Goal: Transaction & Acquisition: Purchase product/service

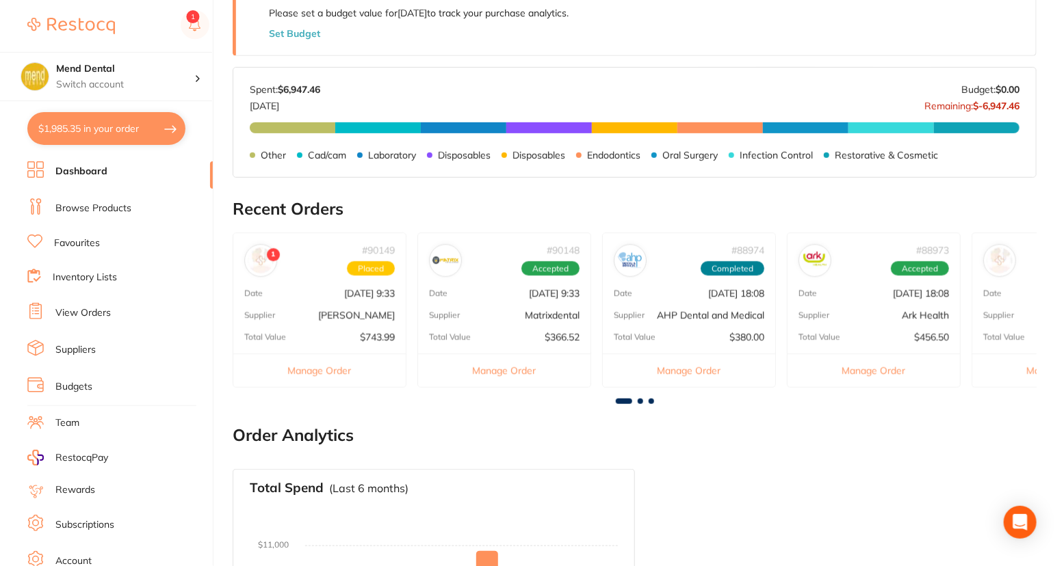
scroll to position [342, 0]
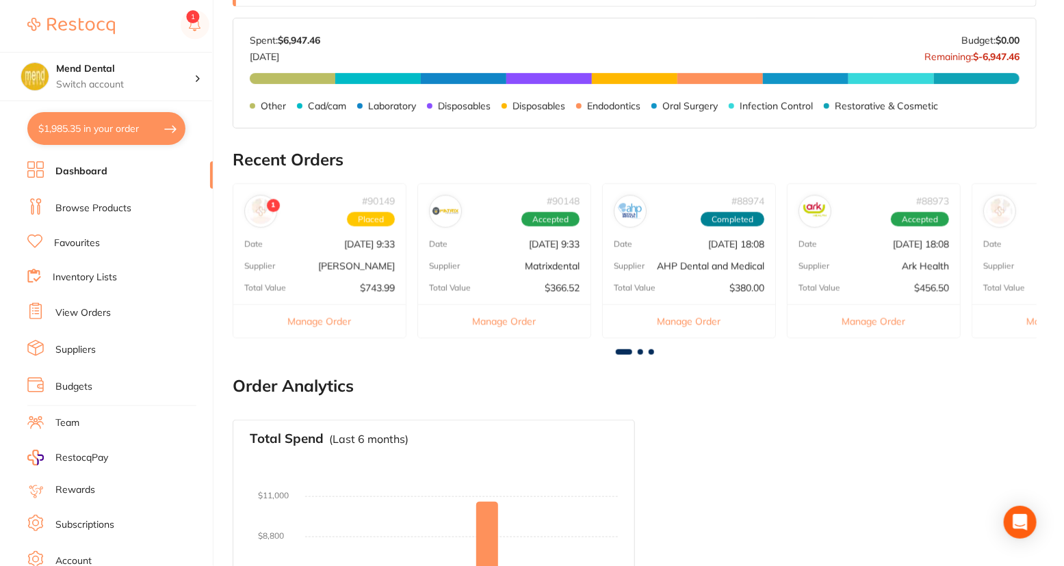
click at [256, 206] on img at bounding box center [261, 211] width 26 height 26
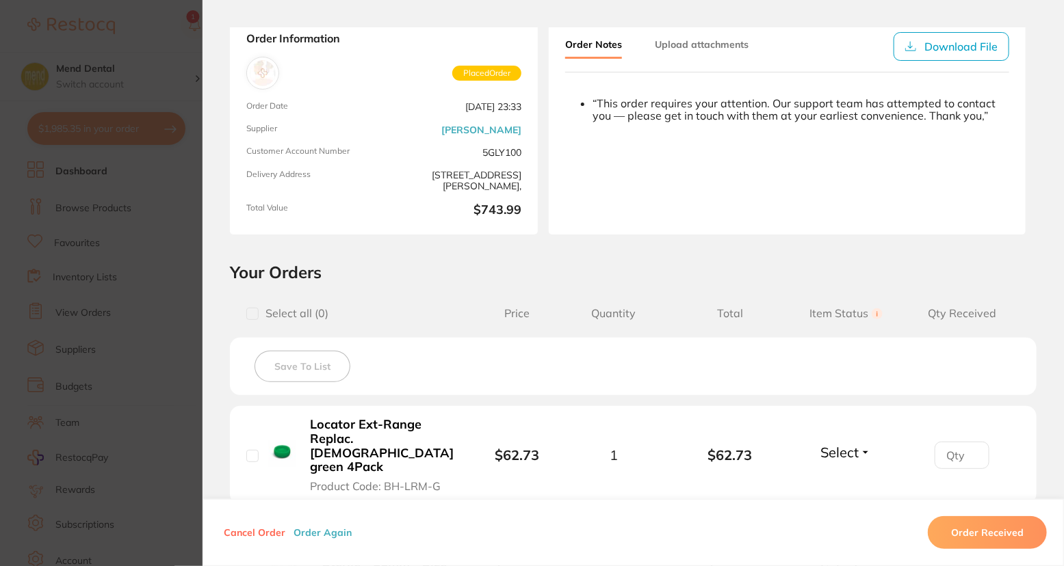
scroll to position [0, 0]
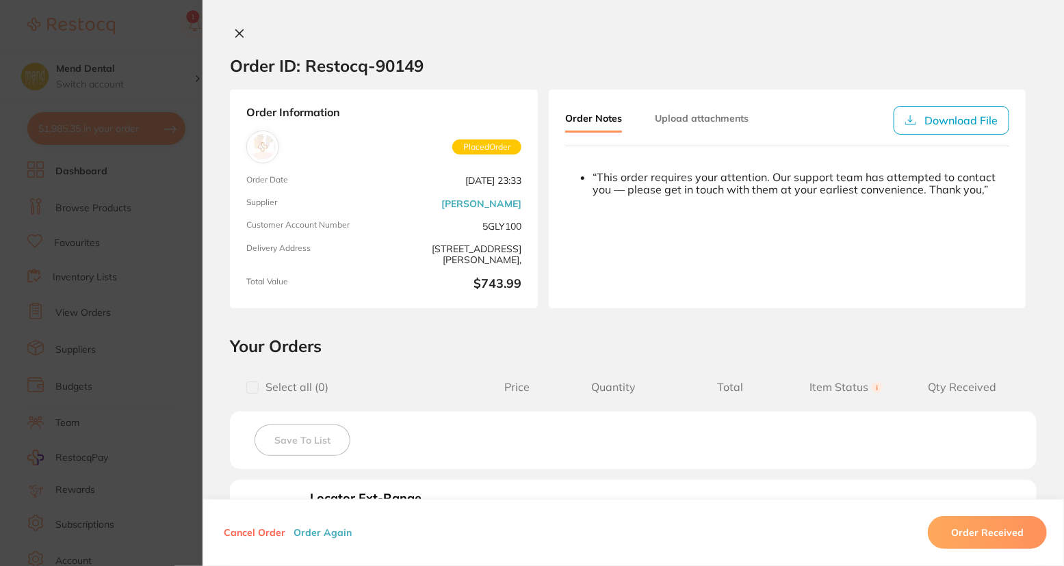
click at [721, 181] on div "“This order requires your attention. Our support team has attempted to contact …" at bounding box center [800, 183] width 417 height 25
click at [867, 188] on div "“This order requires your attention. Our support team has attempted to contact …" at bounding box center [800, 183] width 417 height 25
click at [124, 436] on section "Order ID: Restocq- 90149 Order Information Placed Order Order Date [DATE] 23:33…" at bounding box center [532, 283] width 1064 height 566
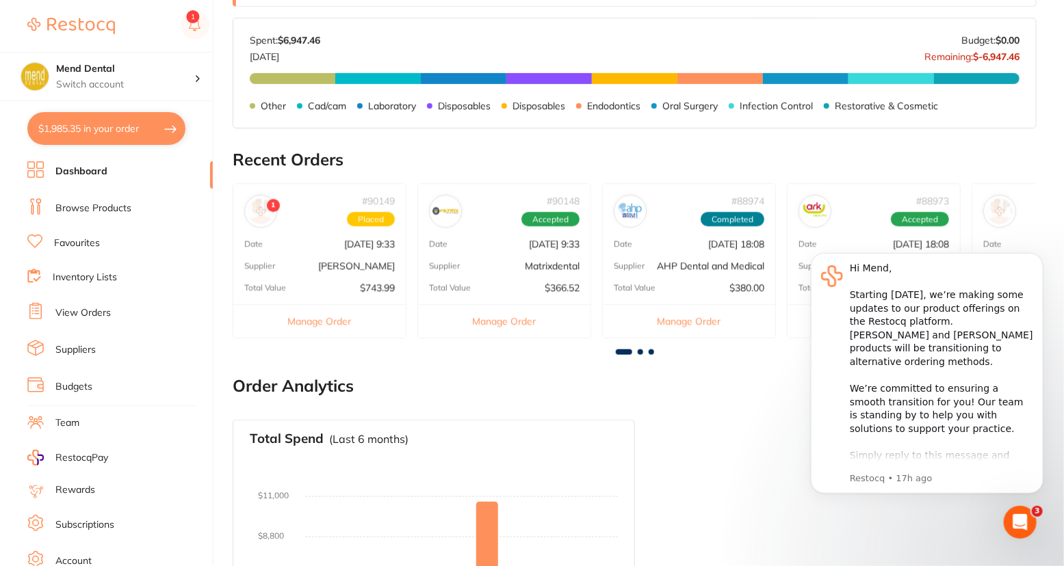
click at [1028, 518] on icon "Open Intercom Messenger" at bounding box center [1019, 522] width 23 height 23
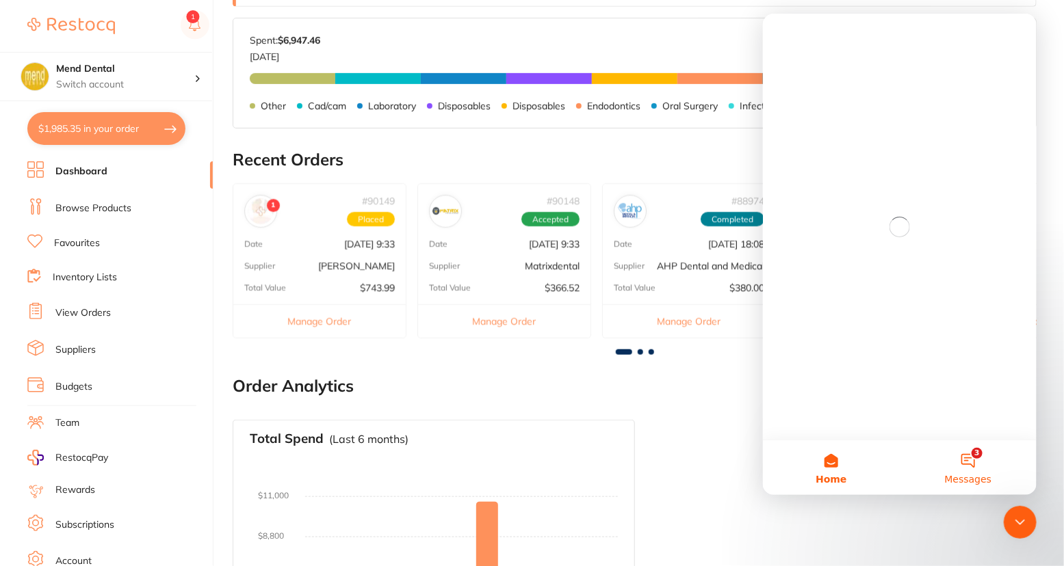
click at [966, 449] on button "3 Messages" at bounding box center [967, 467] width 137 height 55
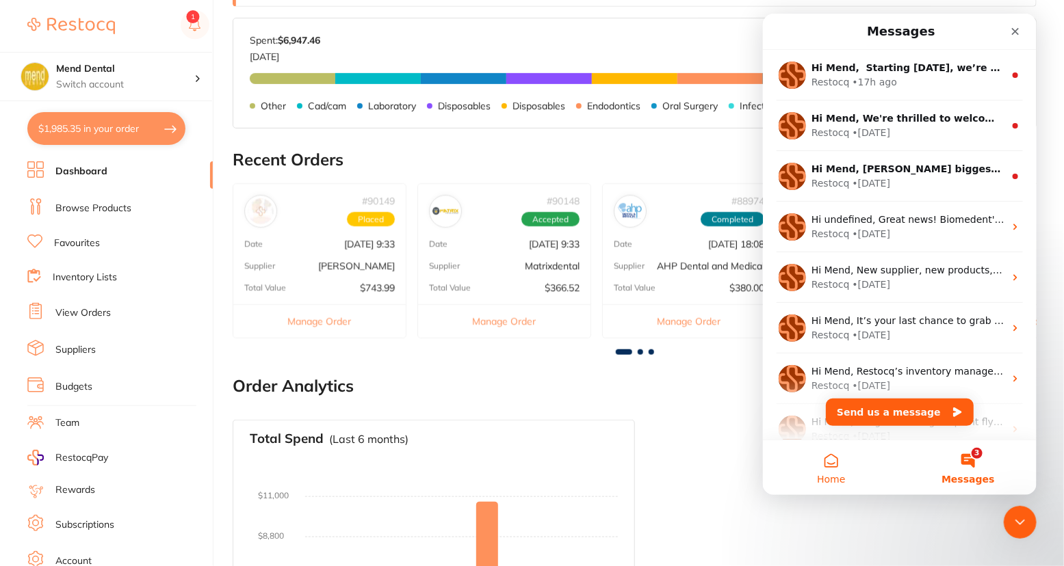
click at [809, 468] on button "Home" at bounding box center [830, 467] width 137 height 55
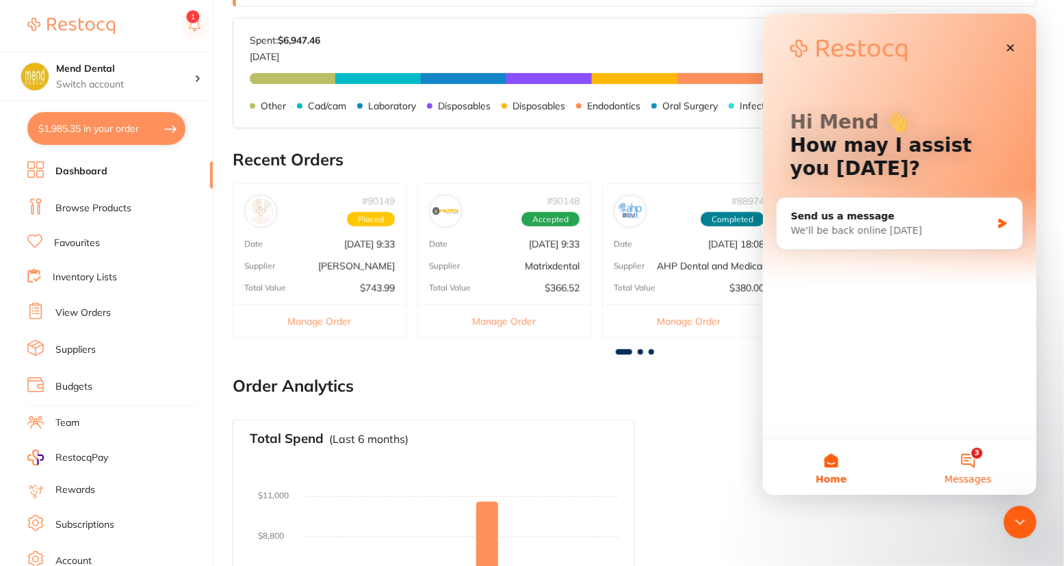
click at [963, 464] on button "3 Messages" at bounding box center [967, 467] width 137 height 55
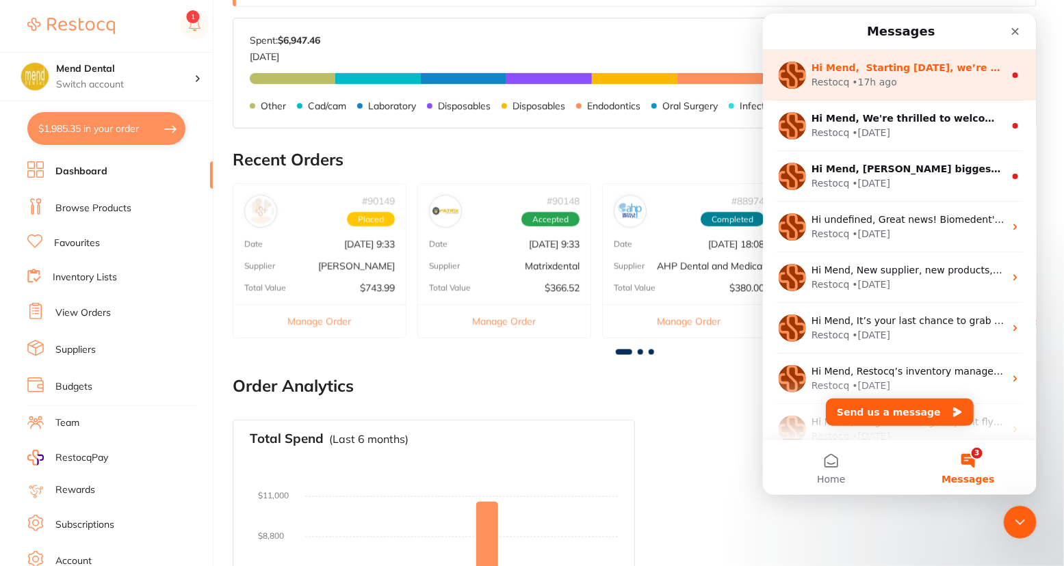
click at [919, 77] on div "Restocq • 17h ago" at bounding box center [906, 82] width 193 height 14
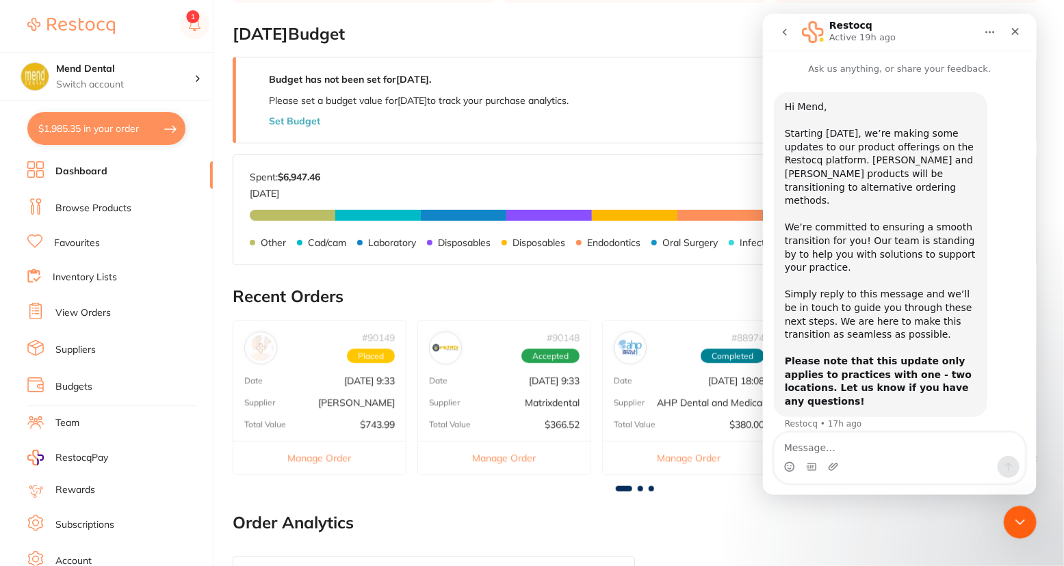
scroll to position [205, 0]
click at [908, 455] on textarea "Message…" at bounding box center [899, 444] width 250 height 23
click at [769, 27] on nav "Restocq Active 19h ago" at bounding box center [899, 32] width 274 height 37
click at [780, 30] on icon "go back" at bounding box center [783, 32] width 11 height 11
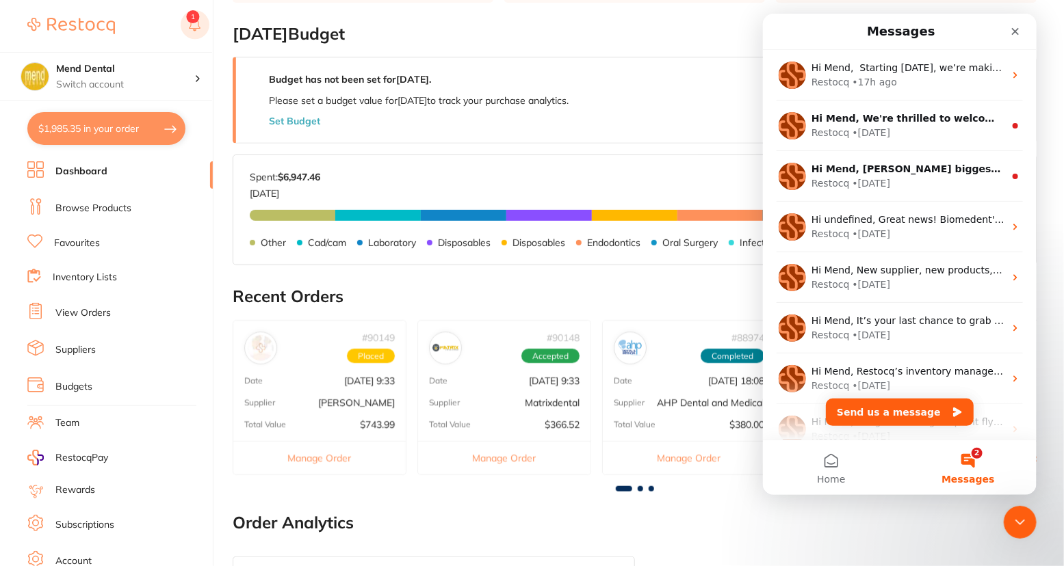
click at [187, 25] on rect at bounding box center [195, 24] width 29 height 29
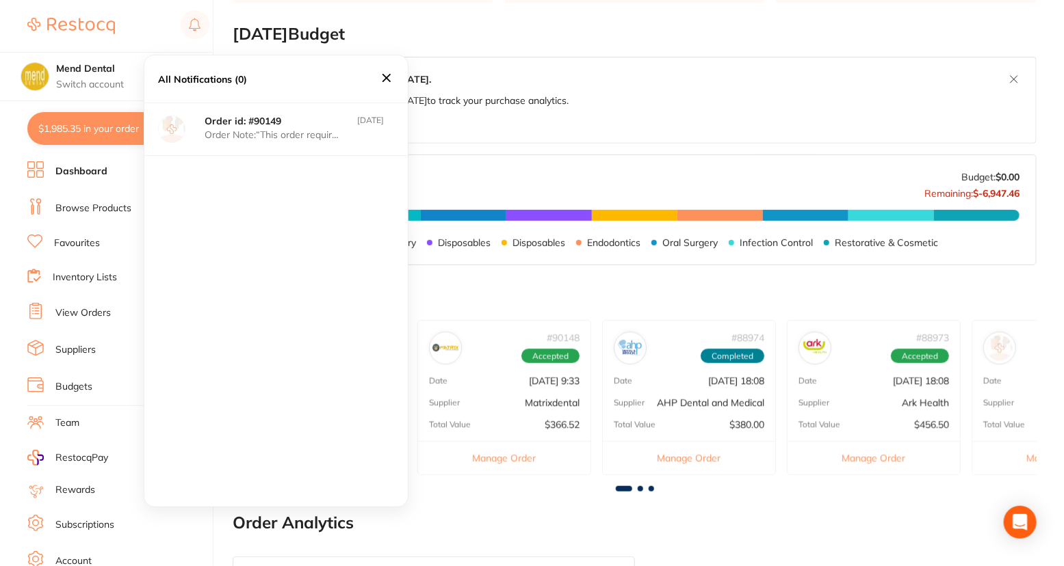
click at [301, 140] on p "Order Note: “This order requires your att" at bounding box center [272, 134] width 137 height 11
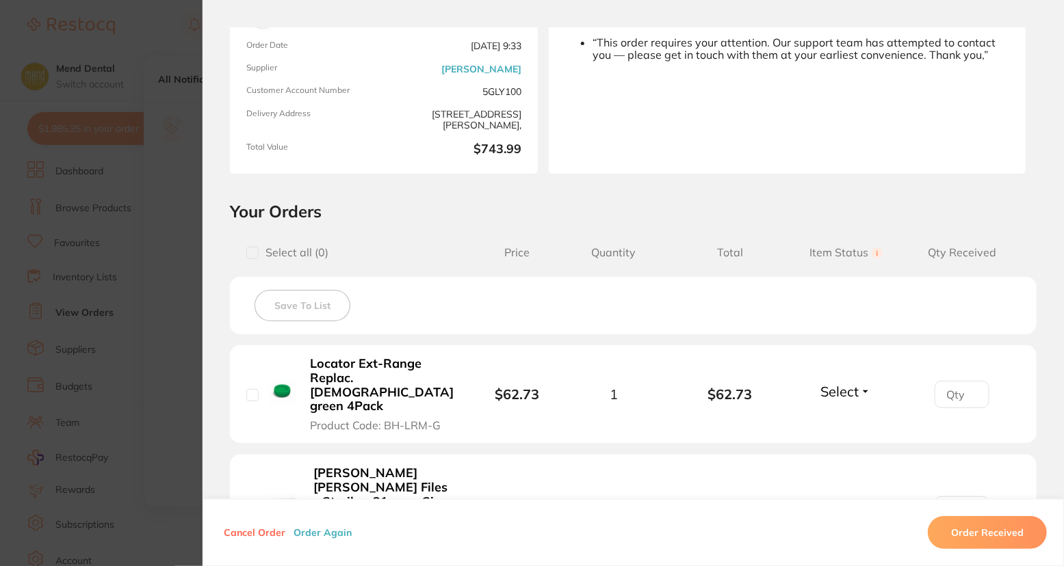
scroll to position [479, 0]
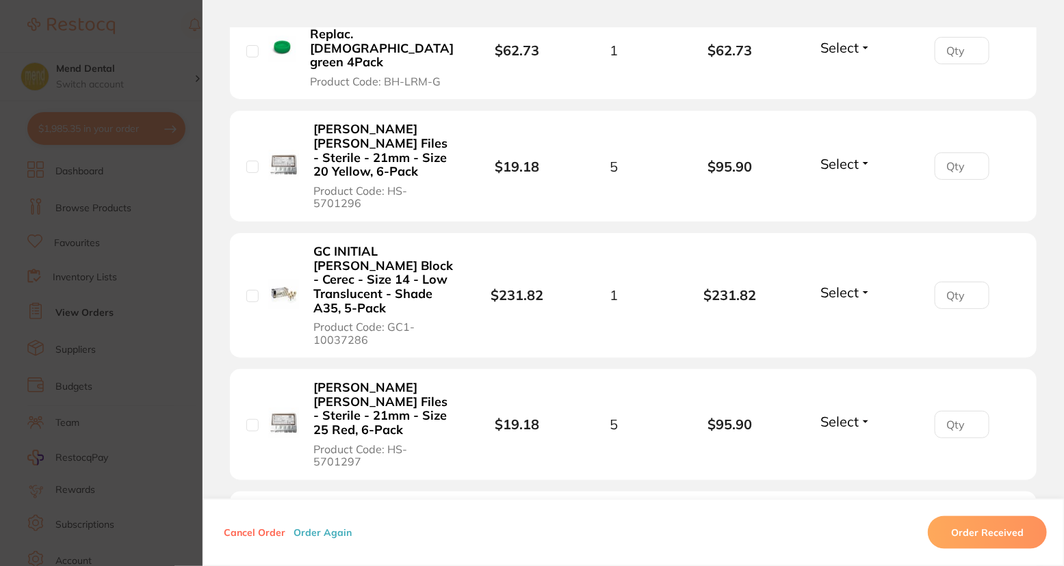
click at [995, 533] on button "Order Received" at bounding box center [986, 532] width 119 height 33
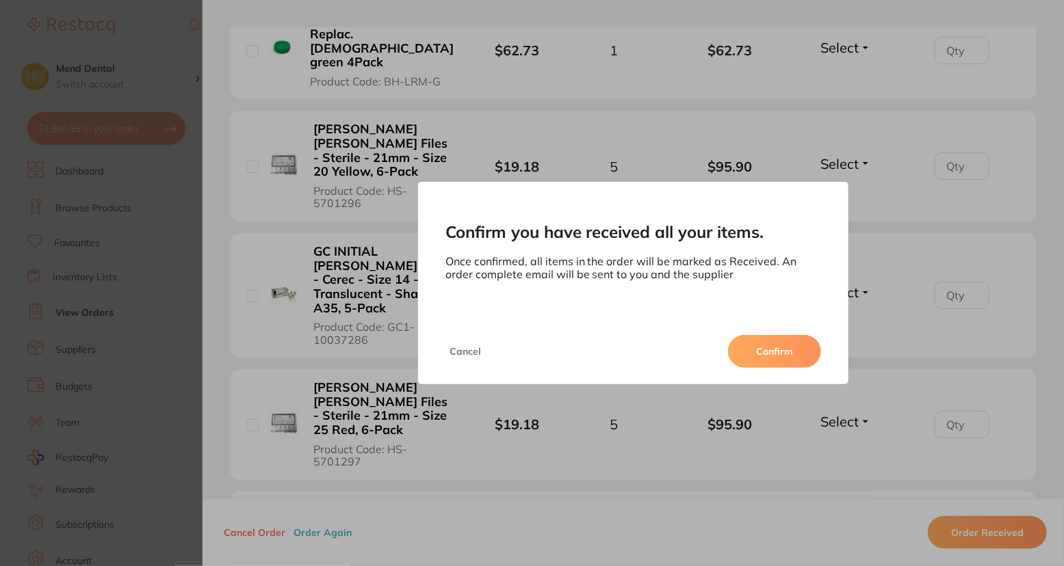
click at [466, 349] on button "Cancel" at bounding box center [465, 351] width 40 height 33
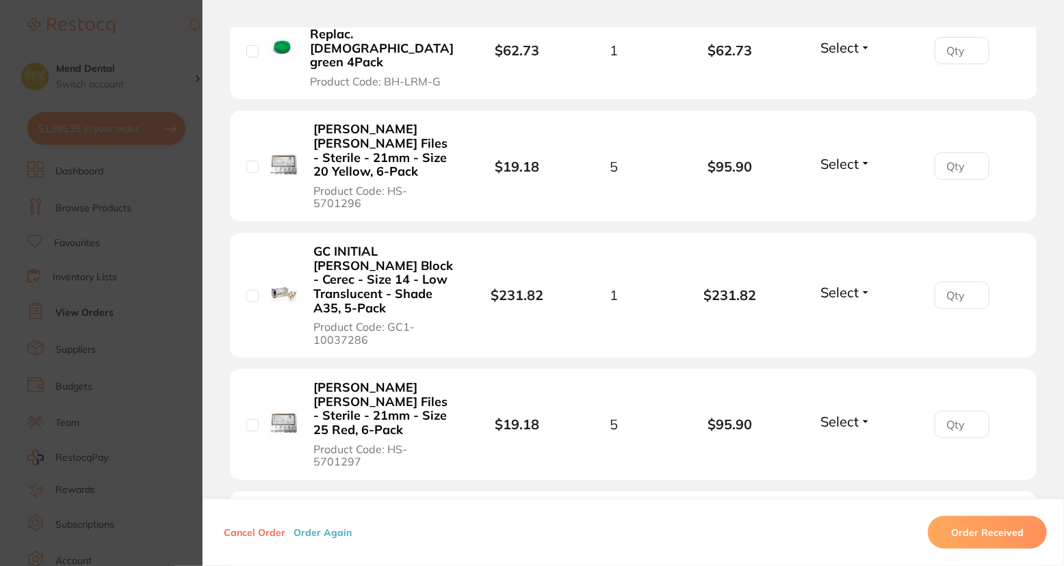
click at [153, 305] on section "Confirm you have received all your items. Once confirmed, all items in the orde…" at bounding box center [532, 283] width 1064 height 566
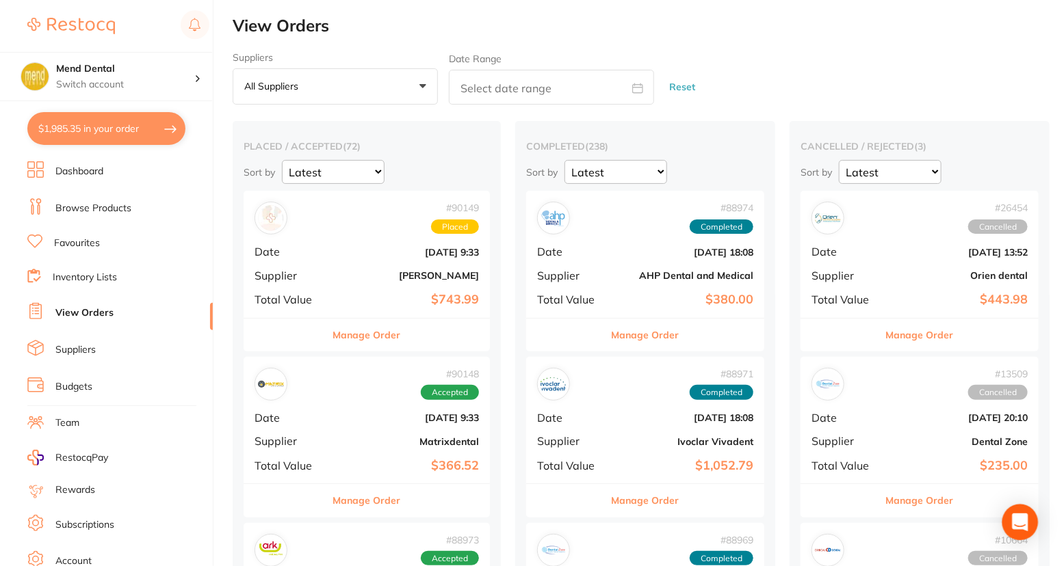
click at [1020, 520] on icon "Open Intercom Messenger" at bounding box center [1020, 523] width 16 height 18
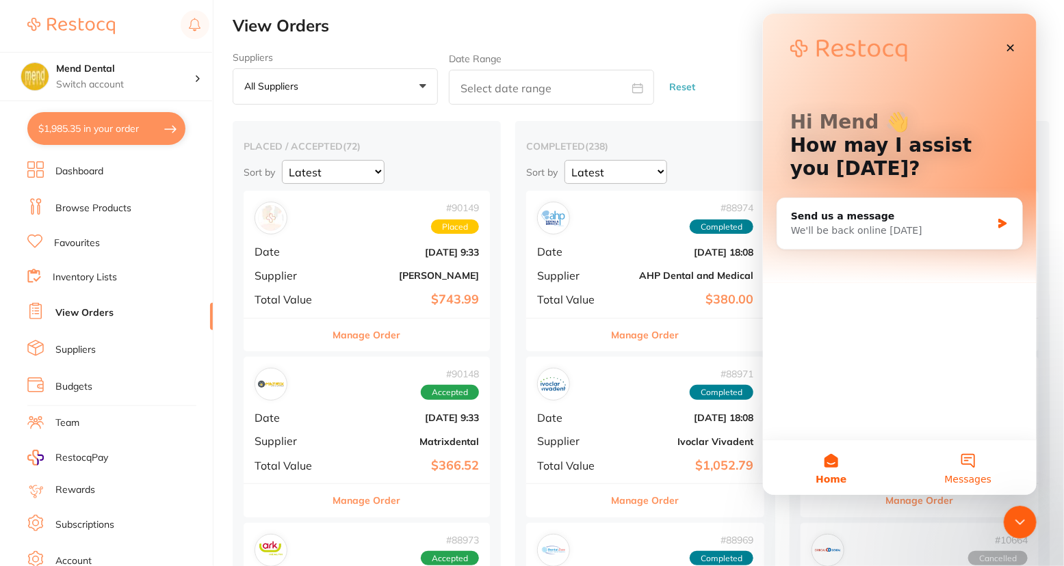
click at [958, 455] on button "Messages" at bounding box center [967, 467] width 137 height 55
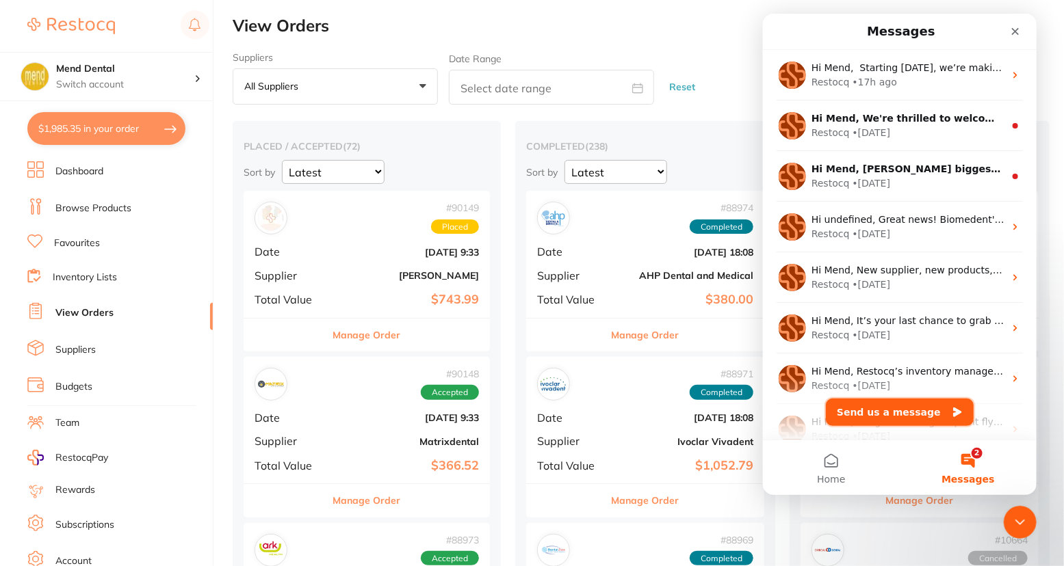
click at [912, 417] on button "Send us a message" at bounding box center [899, 412] width 148 height 27
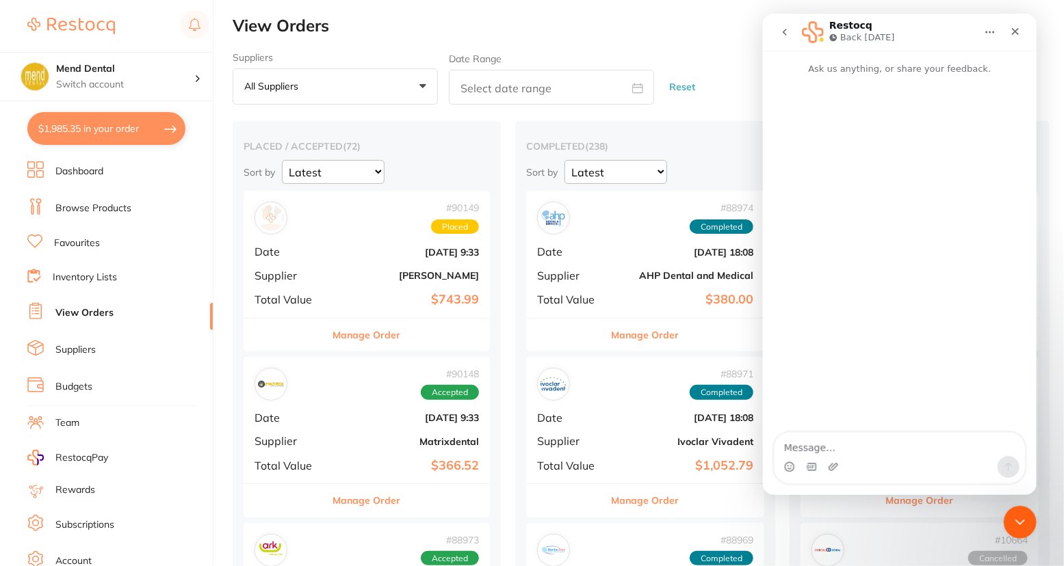
click at [874, 446] on textarea "Message…" at bounding box center [899, 444] width 250 height 23
type textarea "[PERSON_NAME] Order"
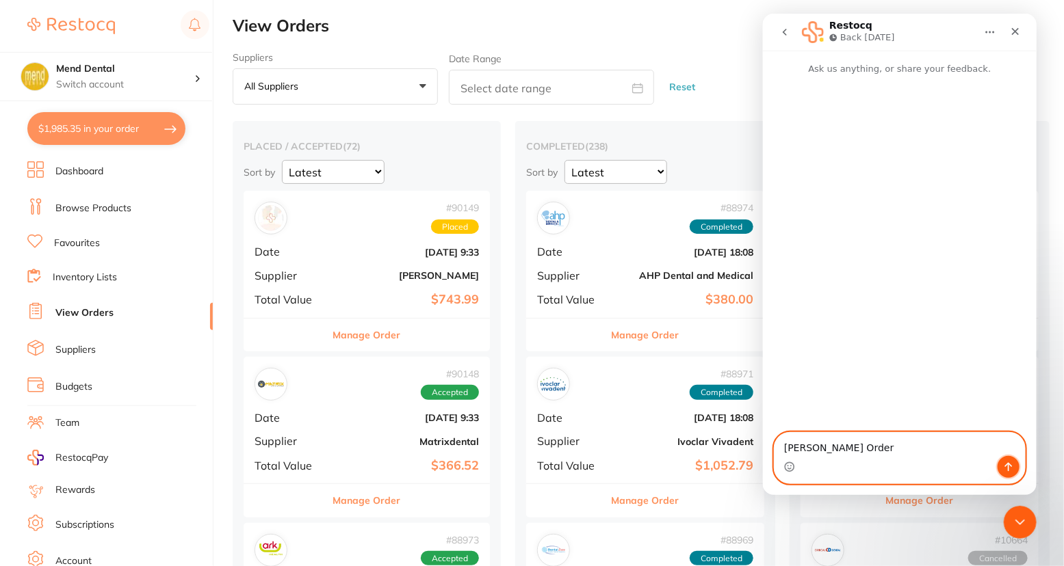
click at [1012, 467] on icon "Send a message…" at bounding box center [1007, 467] width 11 height 11
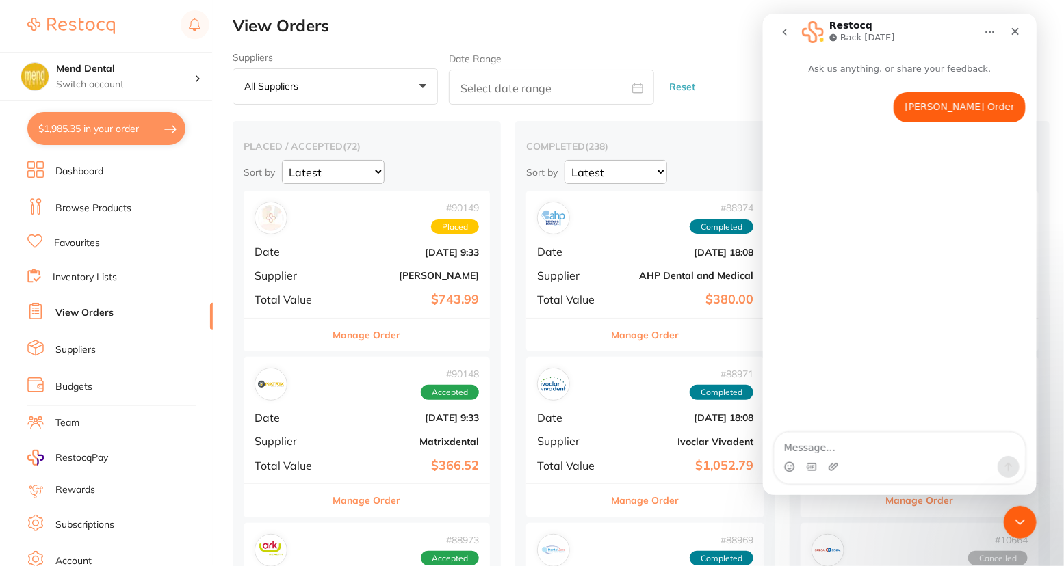
click at [789, 31] on icon "go back" at bounding box center [783, 32] width 11 height 11
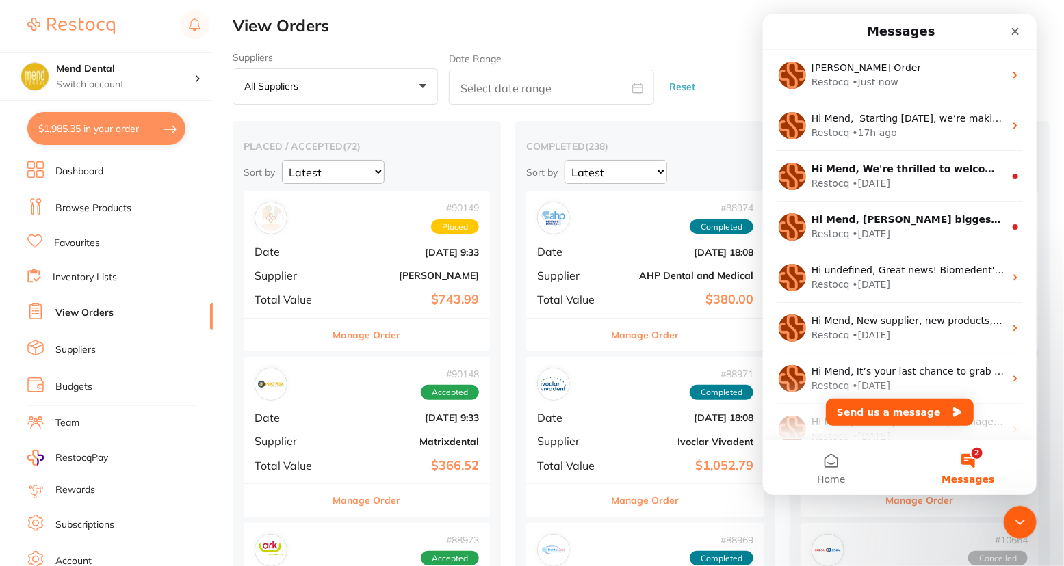
click at [351, 313] on div "# 90149 Placed Date [DATE] 9:33 Supplier [PERSON_NAME] Total Value $743.99" at bounding box center [366, 254] width 246 height 127
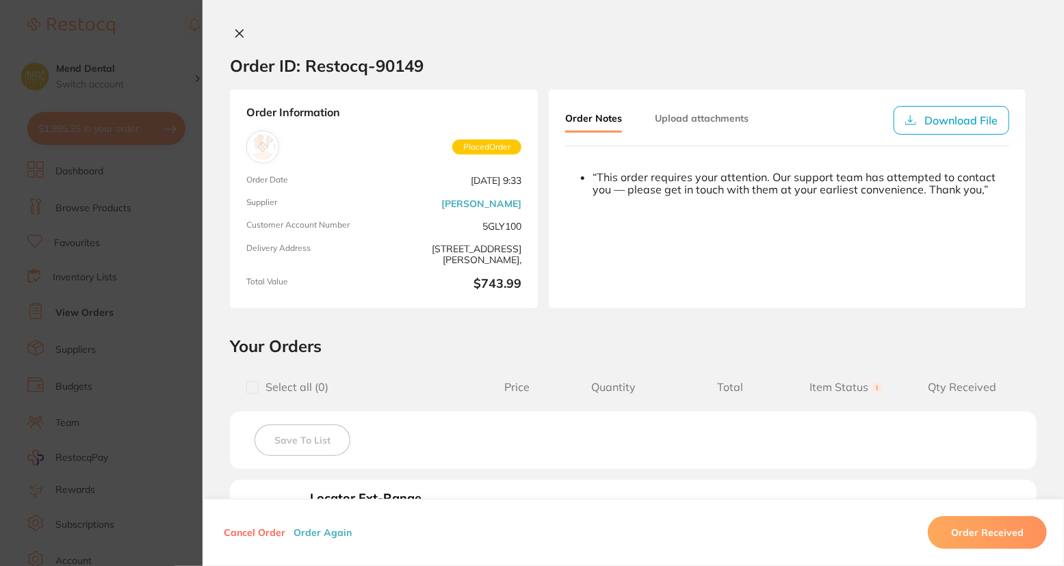
click at [724, 208] on ul "“This order requires your attention. Our support team has attempted to contact …" at bounding box center [787, 234] width 444 height 127
click at [117, 185] on section "Order ID: Restocq- 90149 Order Information Placed Order Order Date [DATE] 9:33 …" at bounding box center [532, 283] width 1064 height 566
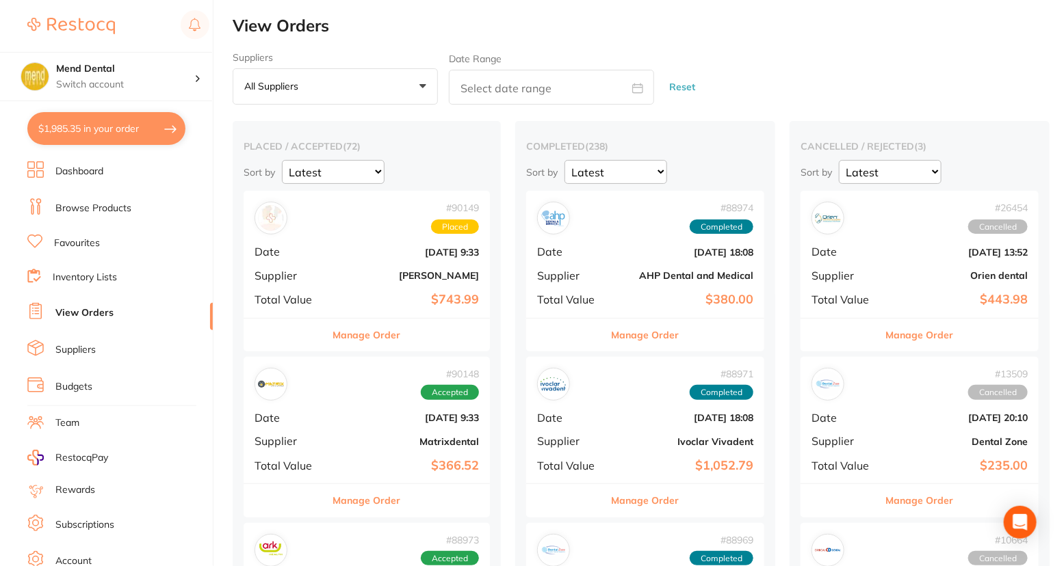
click at [96, 165] on link "Dashboard" at bounding box center [79, 172] width 48 height 14
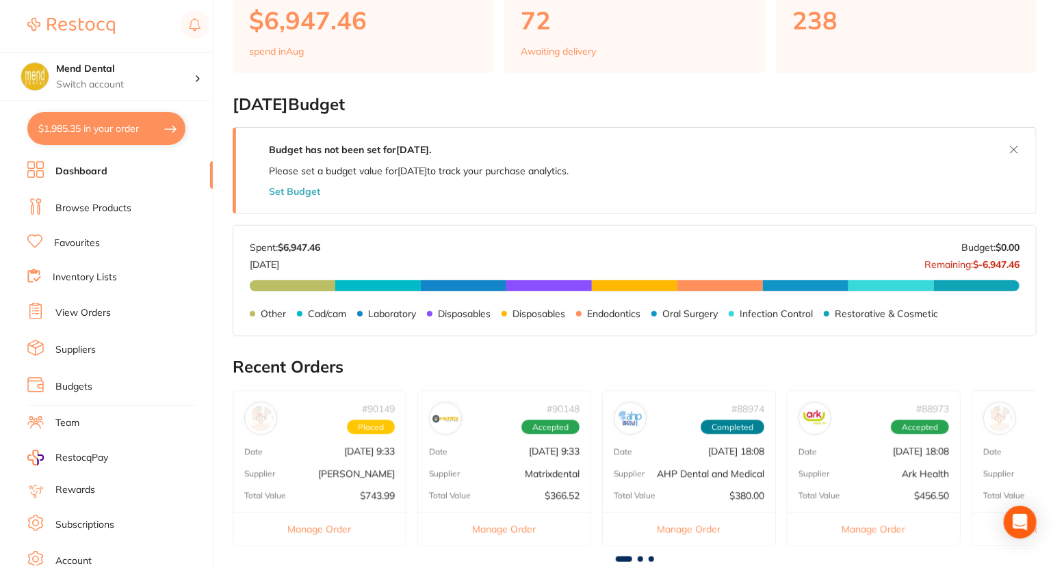
scroll to position [342, 0]
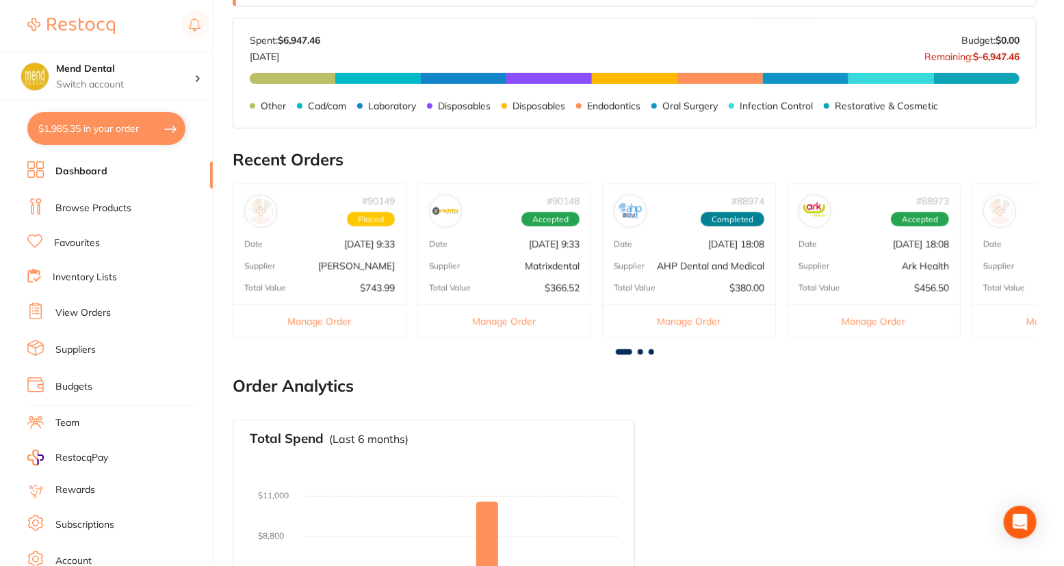
click at [83, 204] on link "Browse Products" at bounding box center [93, 209] width 76 height 14
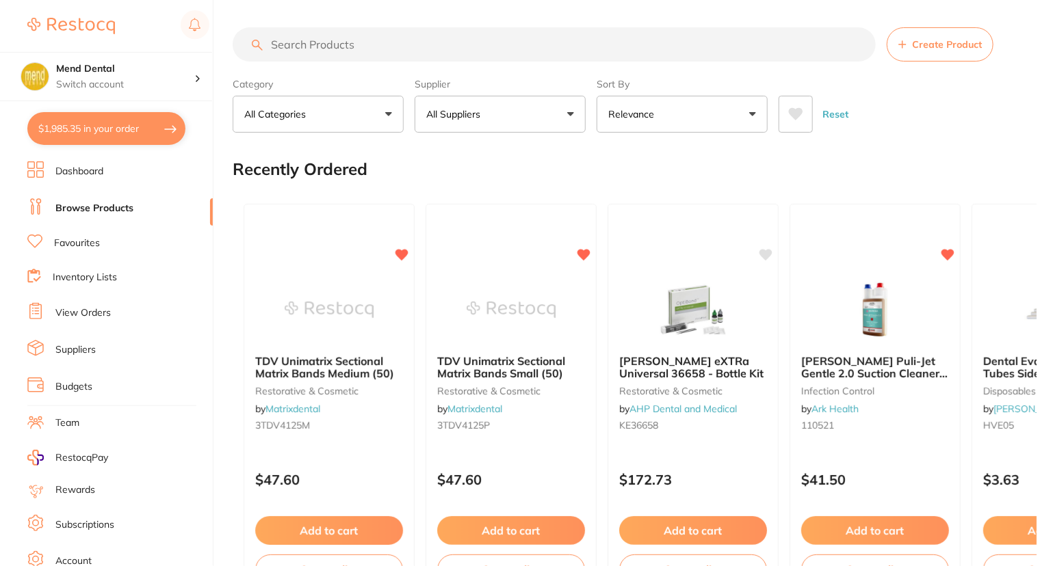
click at [137, 115] on button "$1,985.35 in your order" at bounding box center [106, 128] width 158 height 33
checkbox input "true"
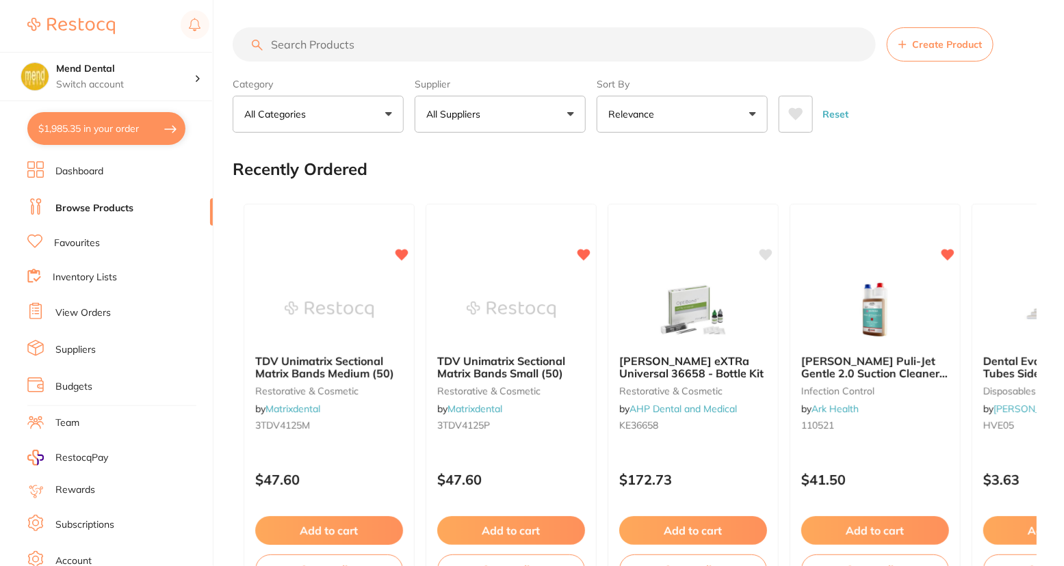
checkbox input "true"
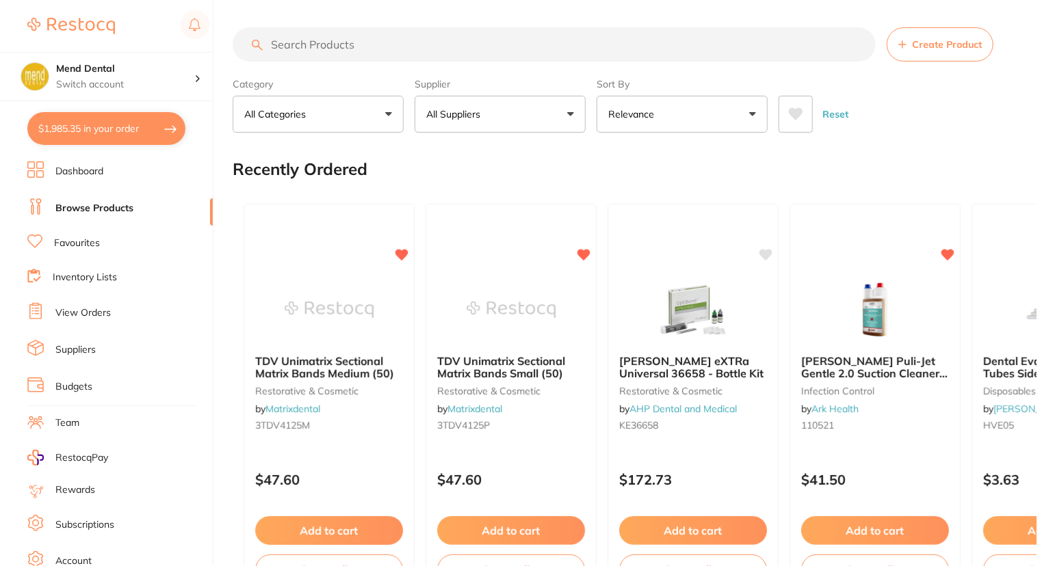
checkbox input "true"
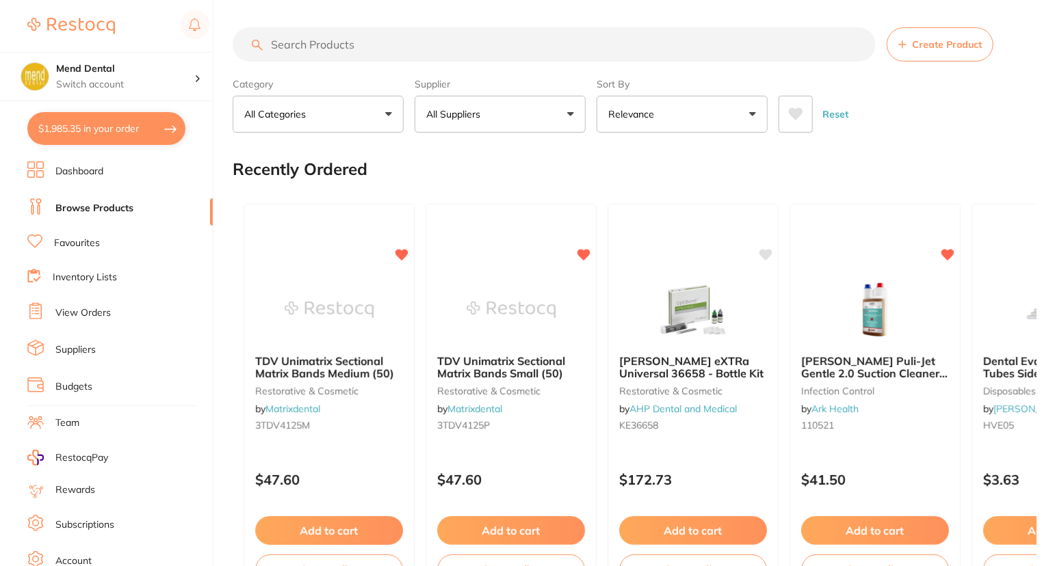
checkbox input "true"
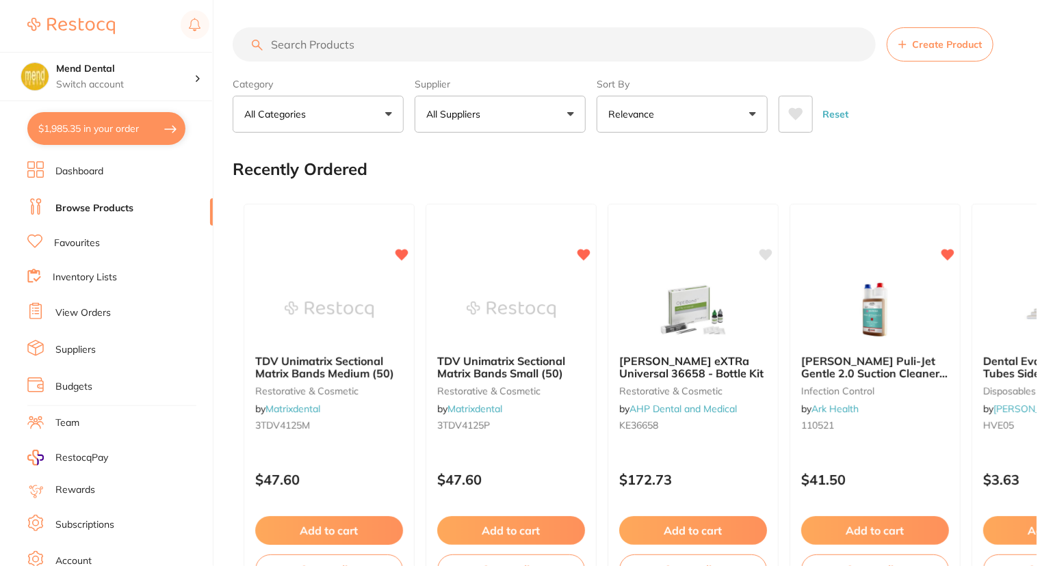
checkbox input "true"
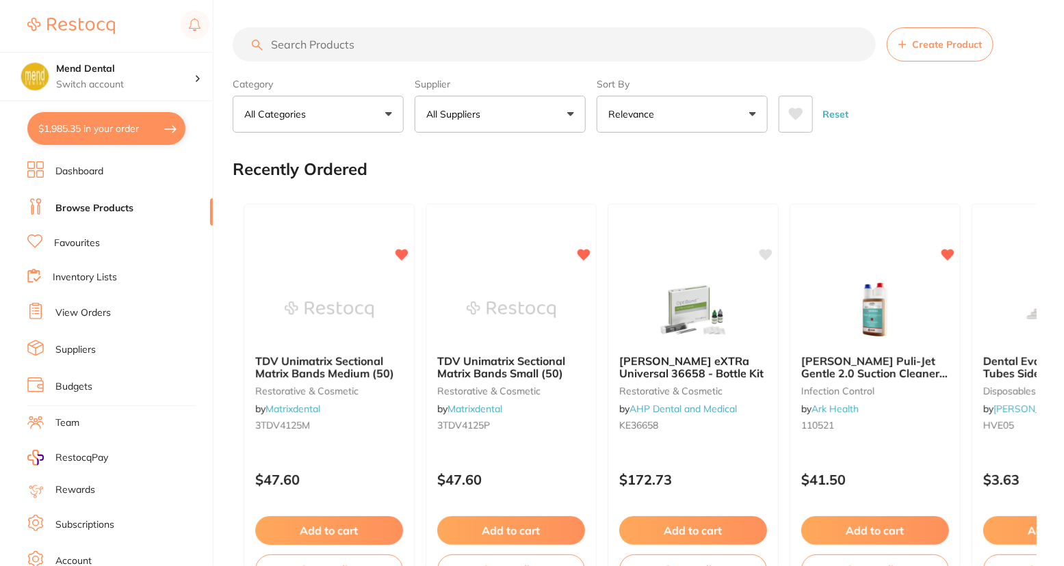
checkbox input "true"
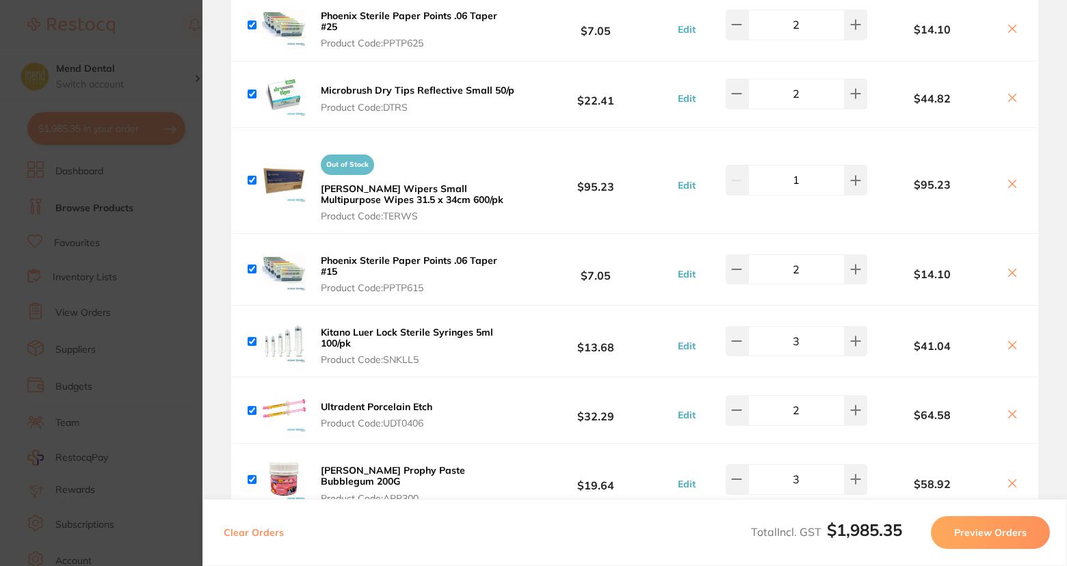
scroll to position [2257, 0]
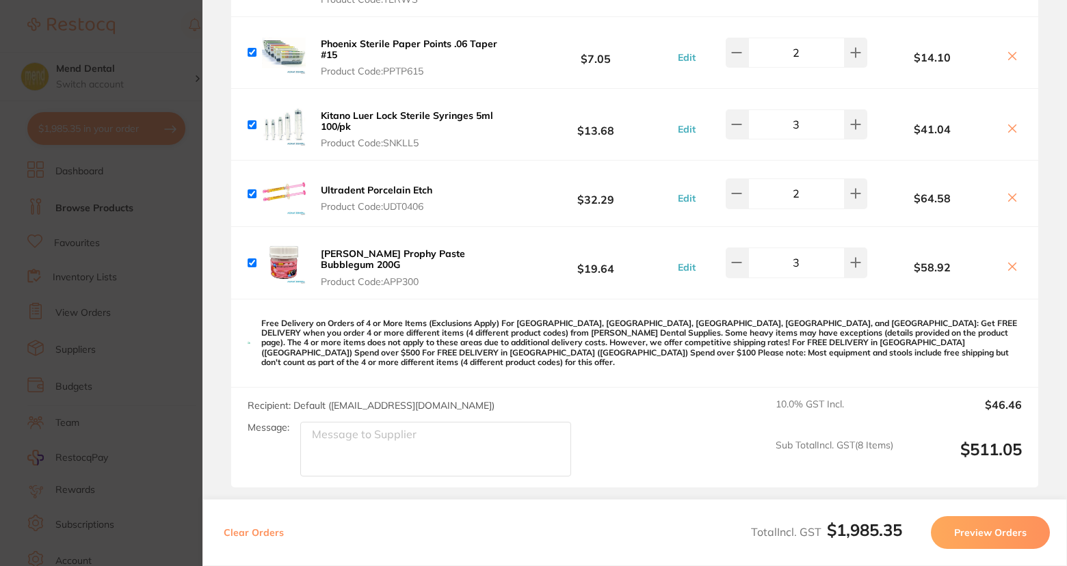
click at [151, 237] on section "Update RRP Set your pre negotiated price for this item. Item Agreed RRP (excl. …" at bounding box center [533, 283] width 1067 height 566
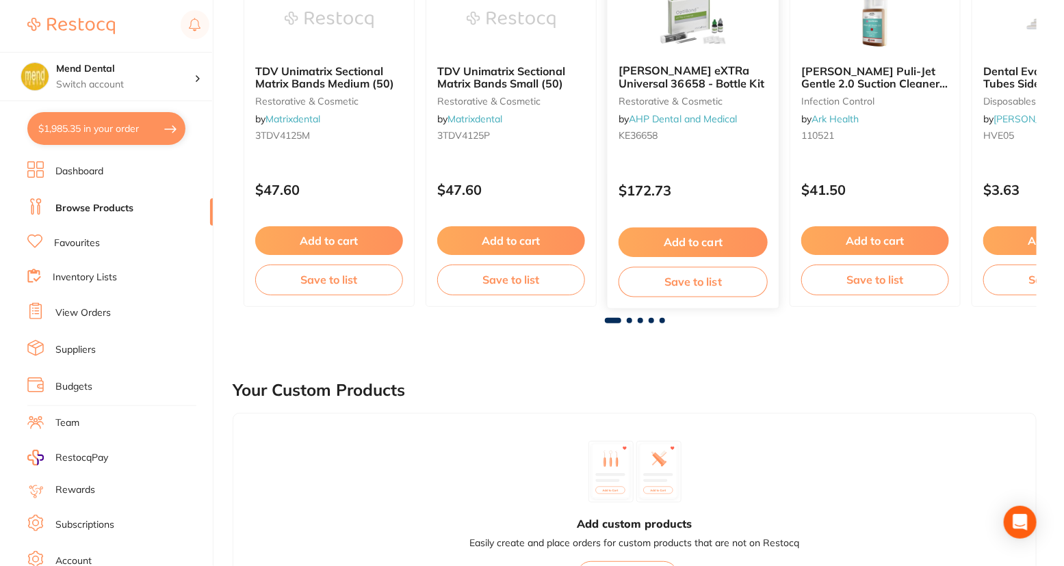
scroll to position [0, 0]
